Goal: Navigation & Orientation: Understand site structure

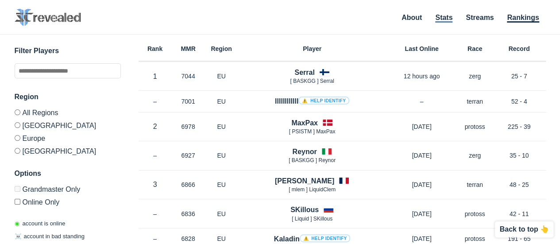
click at [438, 18] on link "Stats" at bounding box center [443, 18] width 17 height 9
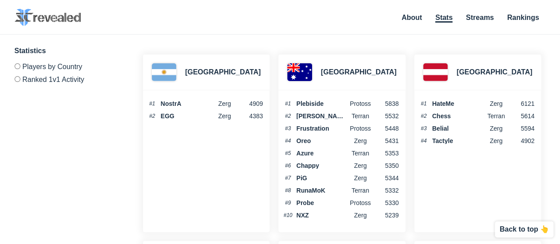
click at [31, 12] on img at bounding box center [48, 17] width 66 height 17
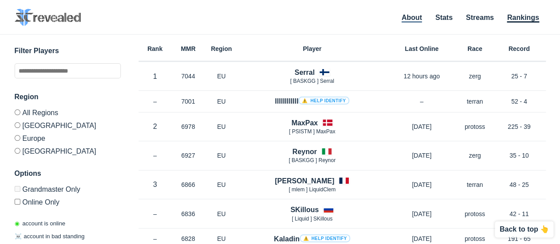
click at [408, 19] on link "About" at bounding box center [411, 18] width 20 height 9
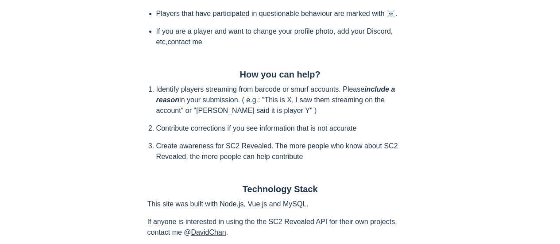
scroll to position [245, 0]
